Goal: Information Seeking & Learning: Learn about a topic

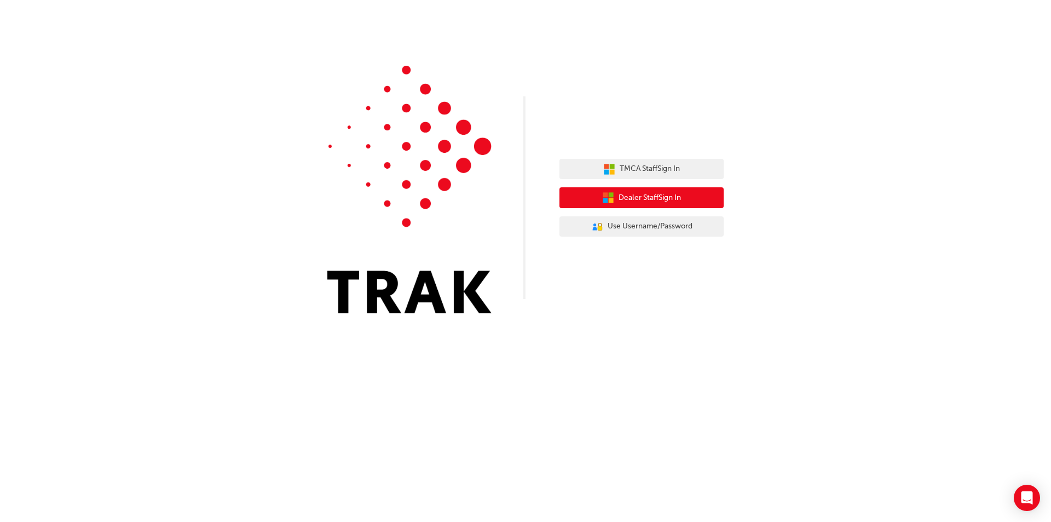
click at [672, 200] on span "Dealer Staff Sign In" at bounding box center [650, 198] width 62 height 13
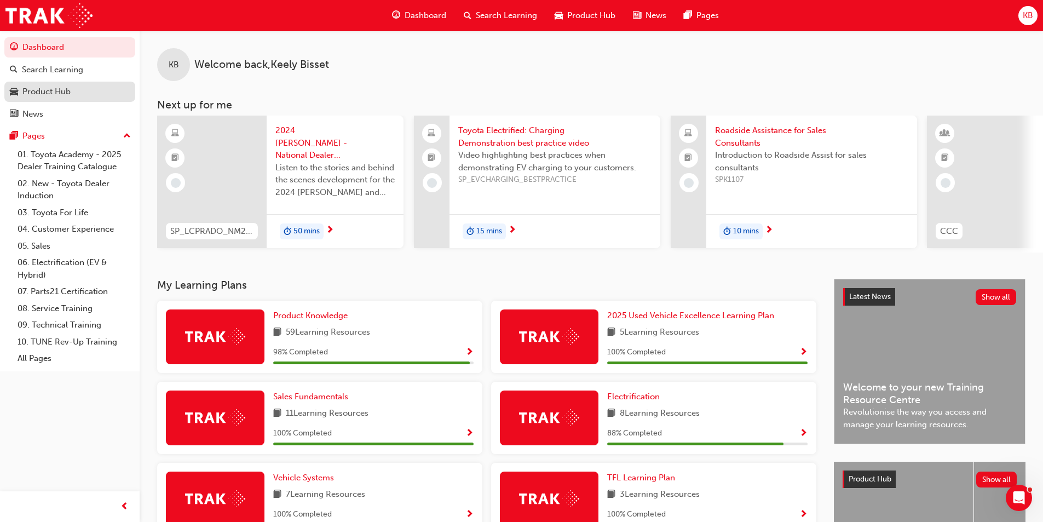
click at [64, 88] on div "Product Hub" at bounding box center [46, 91] width 48 height 13
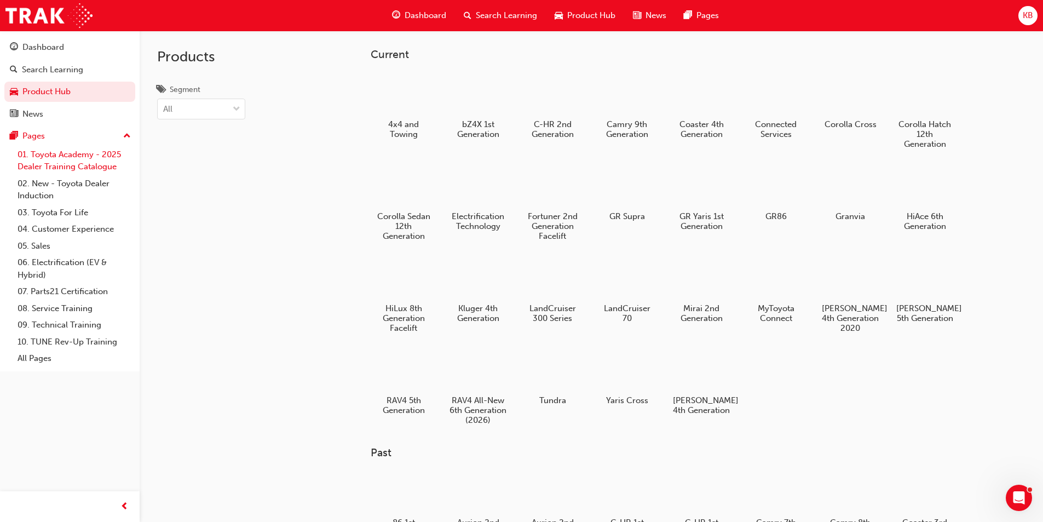
click at [53, 164] on link "01. Toyota Academy - 2025 Dealer Training Catalogue" at bounding box center [74, 160] width 122 height 29
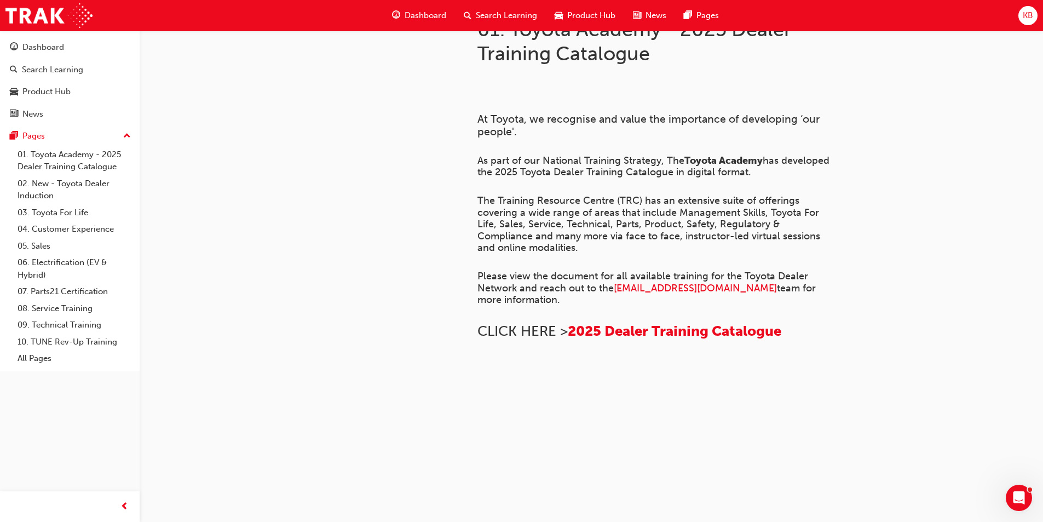
scroll to position [398, 0]
click at [648, 322] on span "2025 Dealer Training Catalogue" at bounding box center [675, 330] width 214 height 17
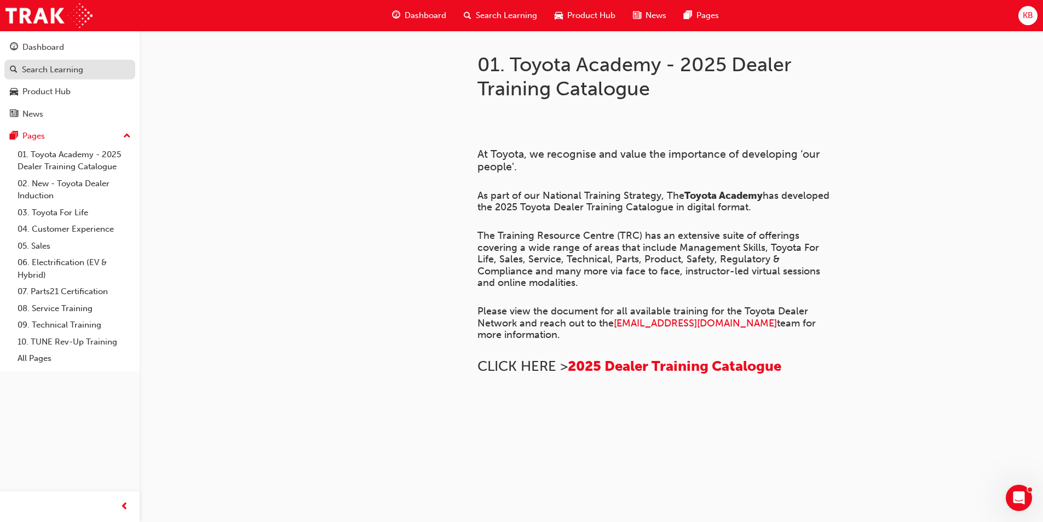
click at [65, 74] on div "Search Learning" at bounding box center [52, 70] width 61 height 13
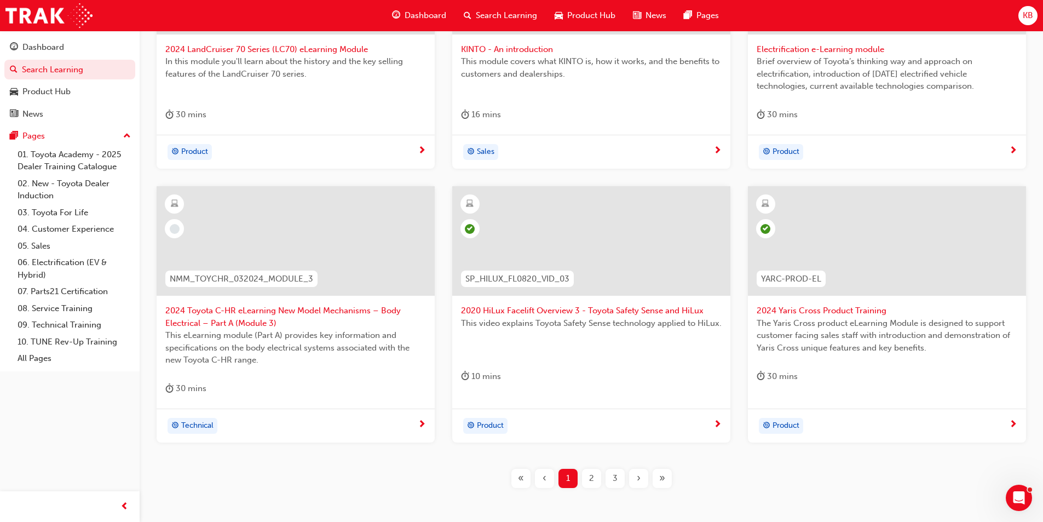
scroll to position [383, 0]
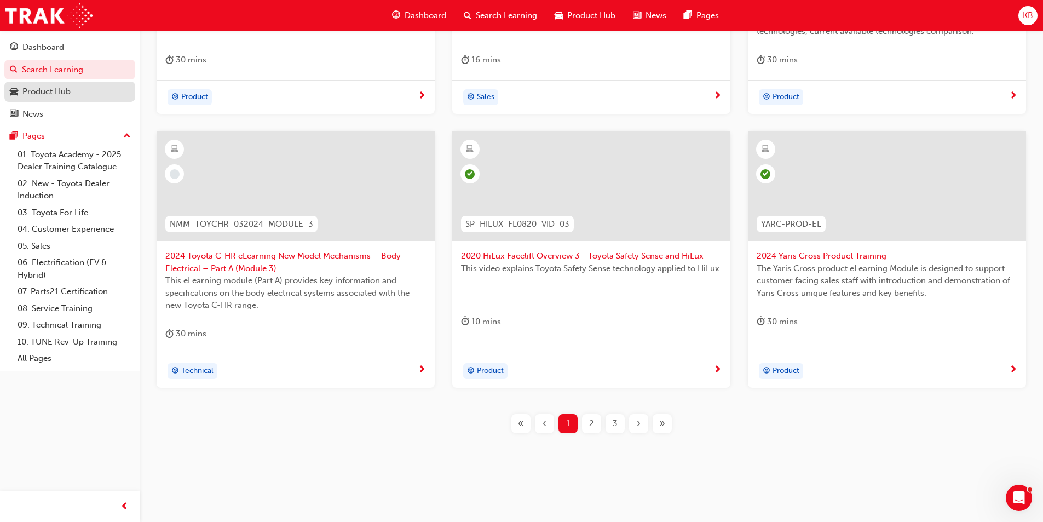
click at [52, 93] on div "Product Hub" at bounding box center [46, 91] width 48 height 13
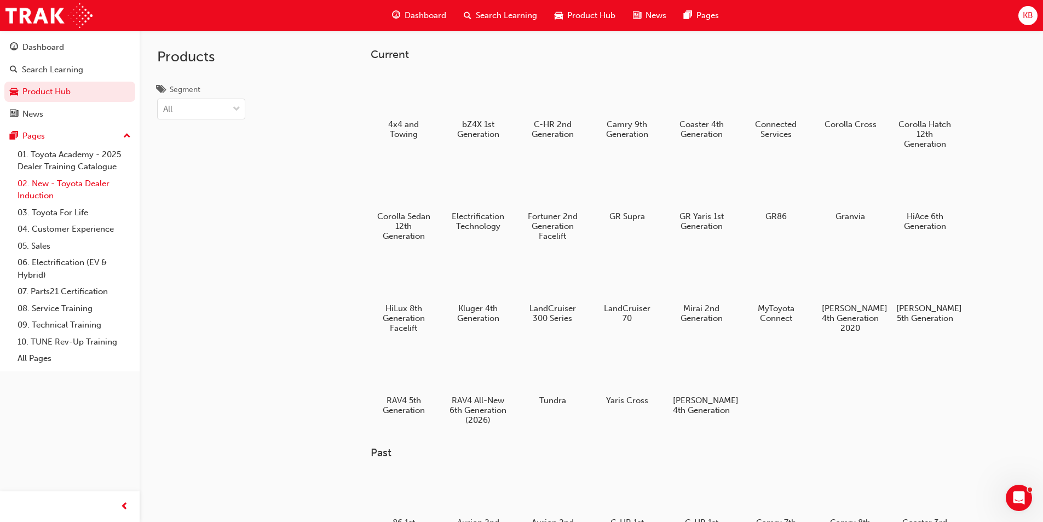
click at [45, 193] on link "02. New - Toyota Dealer Induction" at bounding box center [74, 189] width 122 height 29
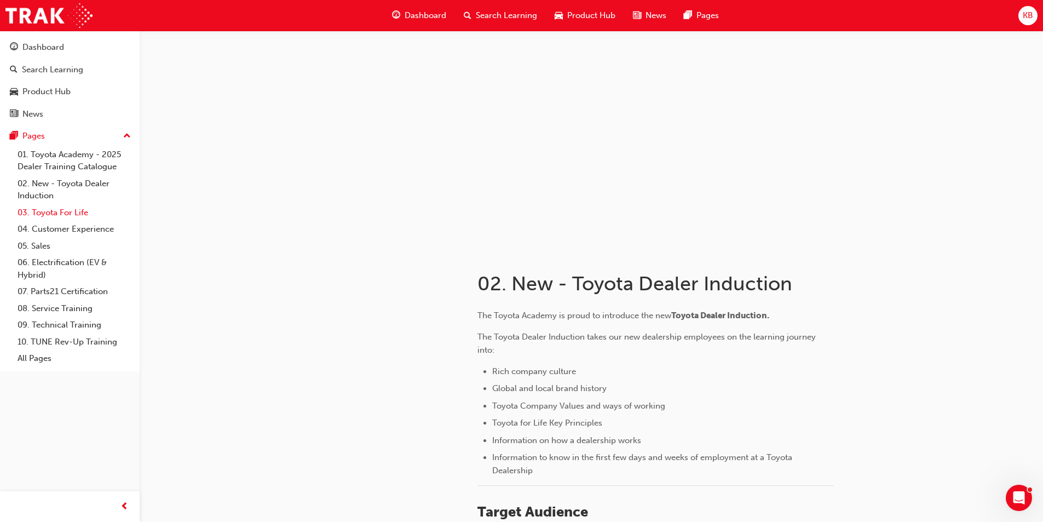
click at [45, 217] on link "03. Toyota For Life" at bounding box center [74, 212] width 122 height 17
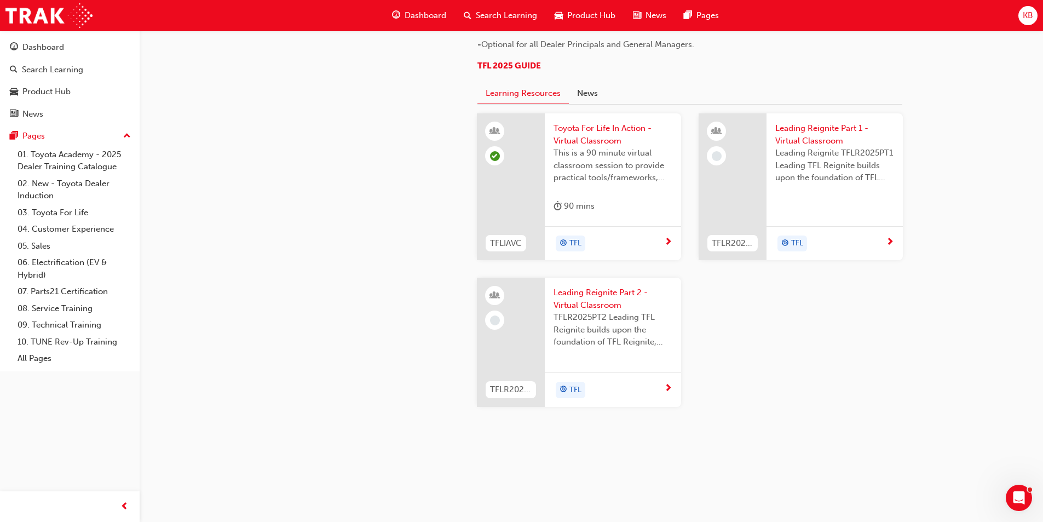
scroll to position [1141, 0]
click at [60, 234] on link "04. Customer Experience" at bounding box center [74, 229] width 122 height 17
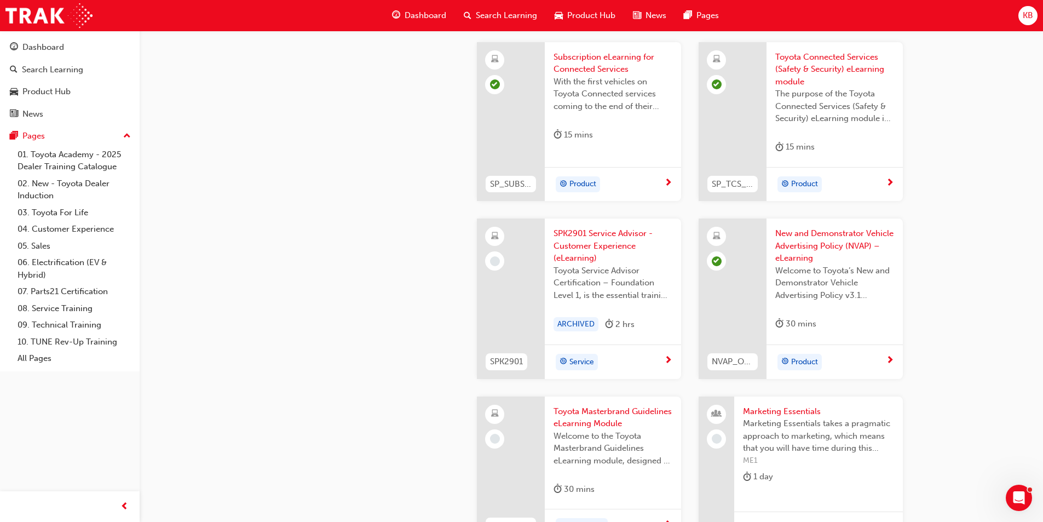
scroll to position [1807, 0]
